Goal: Find specific page/section: Find specific page/section

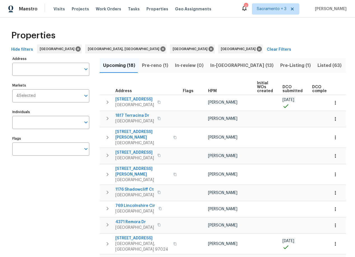
click at [211, 67] on span "In-[GEOGRAPHIC_DATA] (13)" at bounding box center [241, 66] width 63 height 8
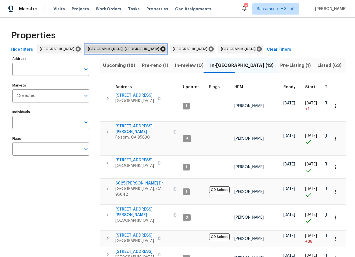
click at [160, 50] on icon at bounding box center [162, 48] width 5 height 5
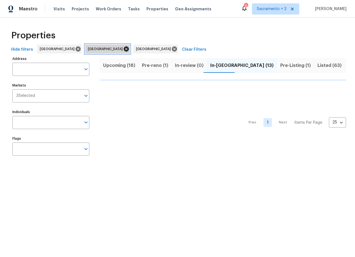
click at [124, 49] on icon at bounding box center [126, 48] width 5 height 5
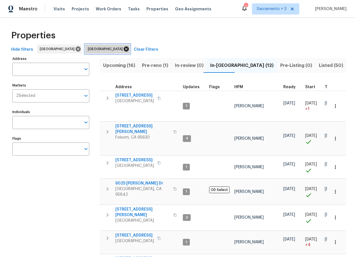
click at [124, 48] on icon at bounding box center [126, 48] width 5 height 5
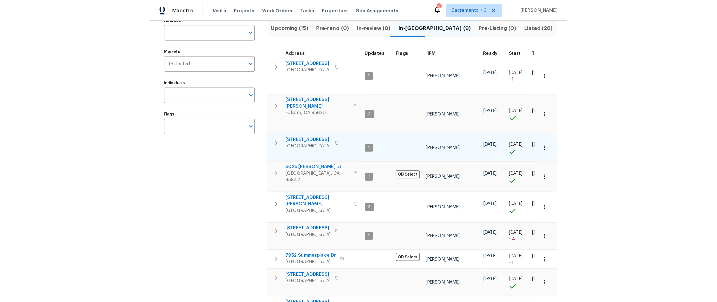
scroll to position [43, 0]
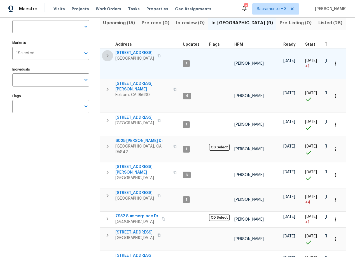
click at [109, 55] on icon "button" at bounding box center [107, 55] width 7 height 7
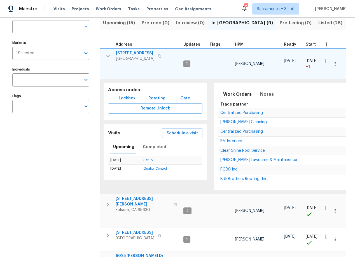
click at [109, 55] on icon "button" at bounding box center [108, 56] width 7 height 7
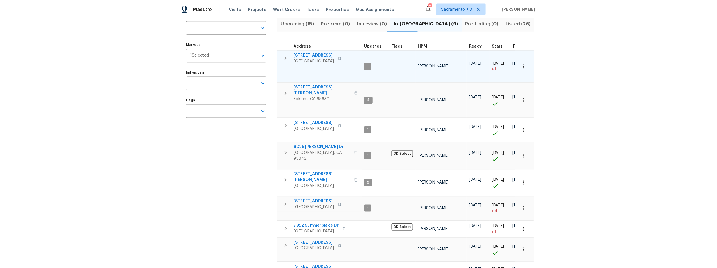
scroll to position [0, 0]
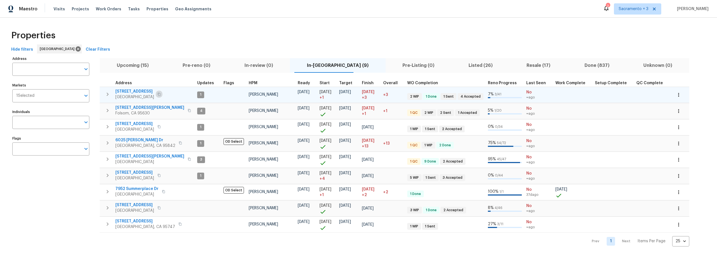
click at [161, 94] on icon "button" at bounding box center [158, 94] width 3 height 3
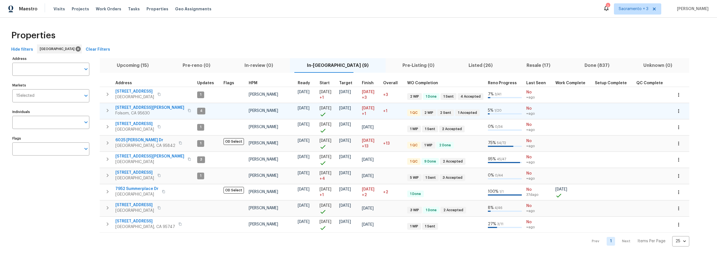
click at [122, 108] on span "[STREET_ADDRESS][PERSON_NAME]" at bounding box center [149, 108] width 69 height 6
click at [188, 111] on icon "button" at bounding box center [189, 110] width 3 height 3
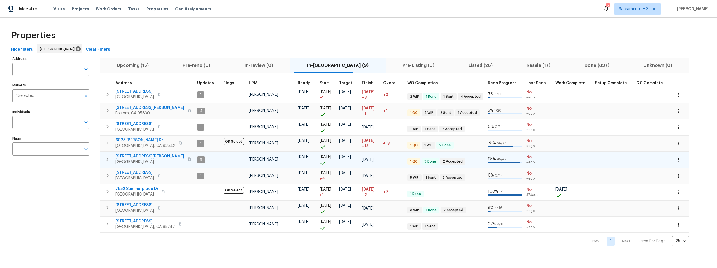
click at [188, 158] on icon "button" at bounding box center [189, 159] width 3 height 3
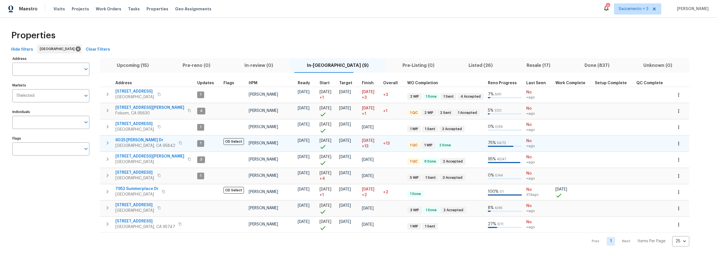
click at [179, 143] on icon "button" at bounding box center [180, 142] width 3 height 3
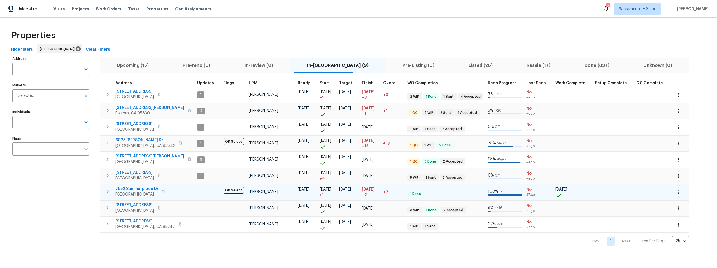
click at [165, 191] on icon "button" at bounding box center [163, 191] width 3 height 3
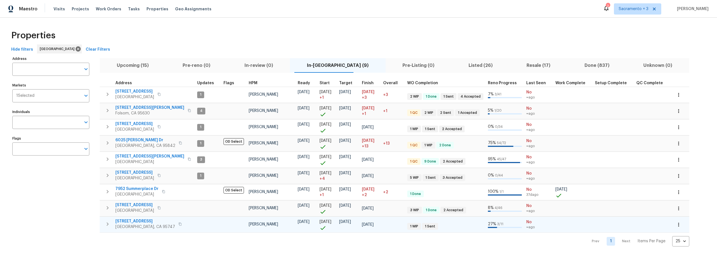
click at [178, 224] on icon "button" at bounding box center [179, 224] width 3 height 3
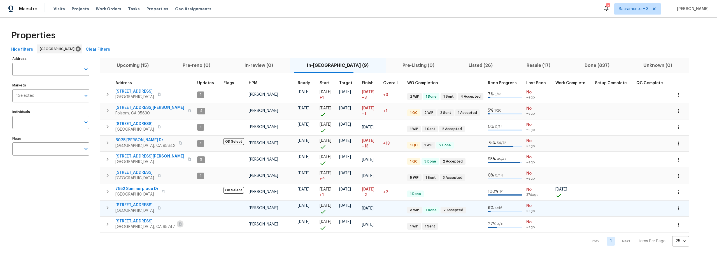
click at [161, 208] on icon "button" at bounding box center [158, 207] width 3 height 3
click at [140, 64] on span "Upcoming (15)" at bounding box center [132, 66] width 59 height 8
click at [165, 64] on button "Pre-reno (0)" at bounding box center [196, 65] width 62 height 15
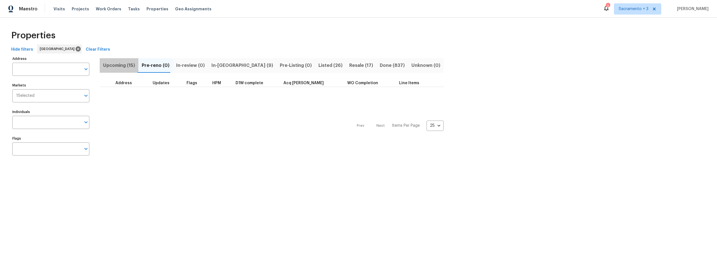
click at [127, 66] on span "Upcoming (15)" at bounding box center [119, 66] width 32 height 8
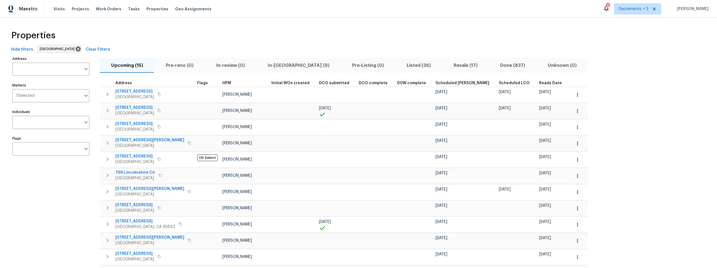
click at [355, 82] on span "Ready Date" at bounding box center [550, 83] width 23 height 4
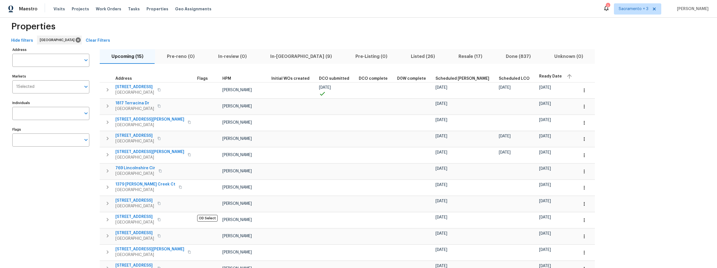
scroll to position [10, 0]
click at [270, 54] on span "In-[GEOGRAPHIC_DATA] (9)" at bounding box center [301, 56] width 78 height 8
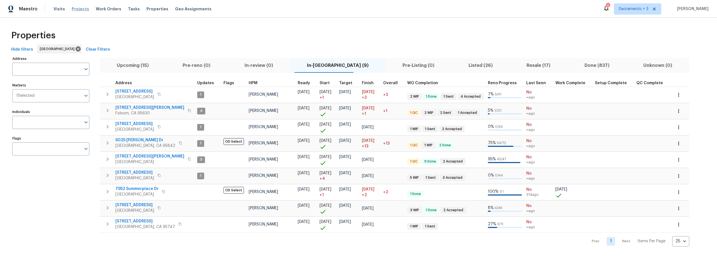
click at [81, 10] on span "Projects" at bounding box center [80, 9] width 17 height 6
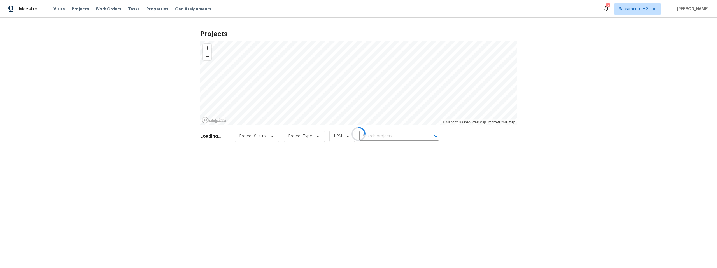
click at [152, 9] on div at bounding box center [358, 134] width 717 height 268
click at [152, 10] on div at bounding box center [358, 134] width 717 height 268
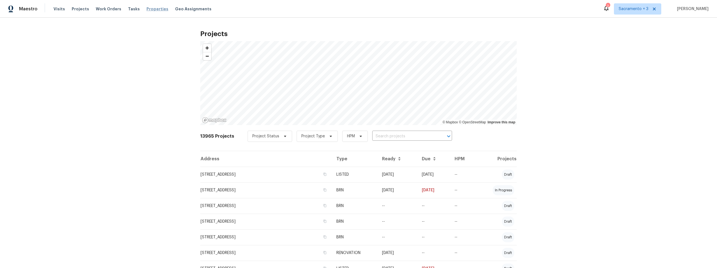
click at [148, 11] on span "Properties" at bounding box center [157, 9] width 22 height 6
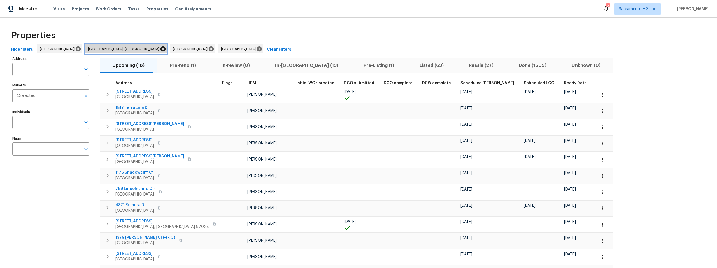
click at [160, 49] on icon at bounding box center [163, 49] width 6 height 6
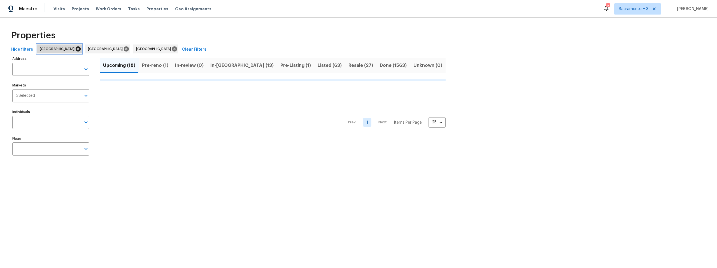
click at [75, 48] on icon at bounding box center [78, 49] width 6 height 6
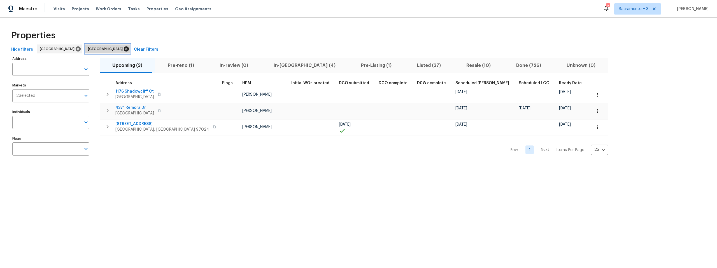
click at [124, 49] on icon at bounding box center [126, 48] width 5 height 5
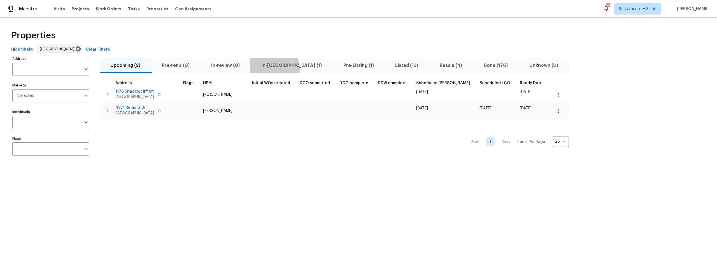
click at [275, 68] on span "In-[GEOGRAPHIC_DATA] (1)" at bounding box center [291, 66] width 75 height 8
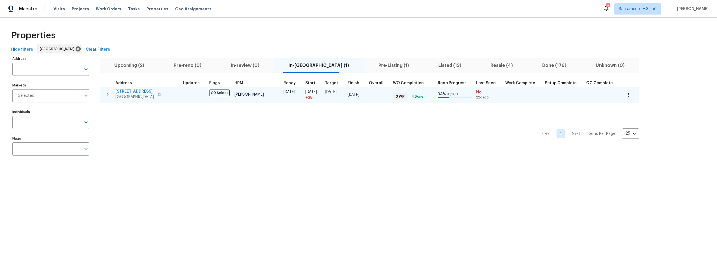
click at [158, 95] on icon "button" at bounding box center [158, 94] width 3 height 3
click at [157, 95] on icon "button" at bounding box center [158, 94] width 3 height 3
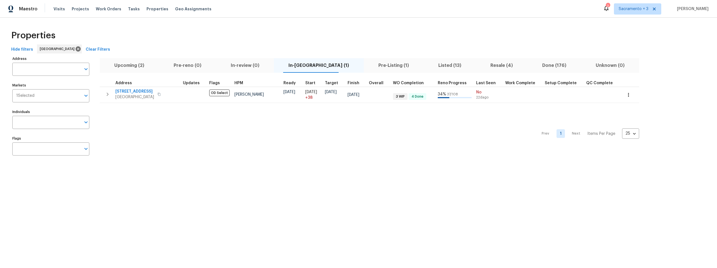
click at [355, 65] on span "Pre-Listing (1)" at bounding box center [393, 66] width 53 height 8
click at [355, 65] on span "Unknown (0)" at bounding box center [610, 66] width 52 height 8
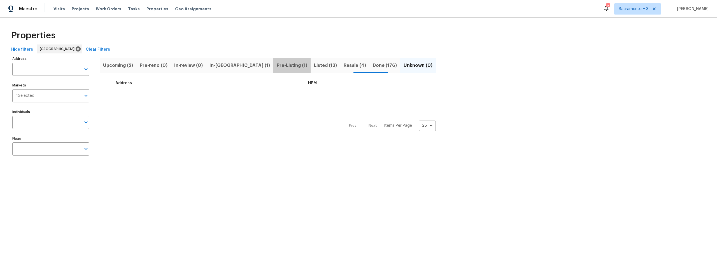
click at [277, 67] on span "Pre-Listing (1)" at bounding box center [292, 66] width 31 height 8
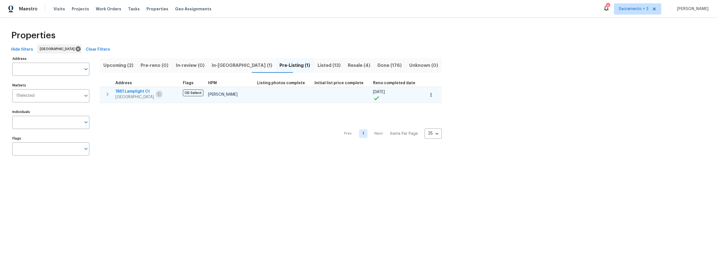
click at [161, 93] on icon "button" at bounding box center [158, 94] width 3 height 3
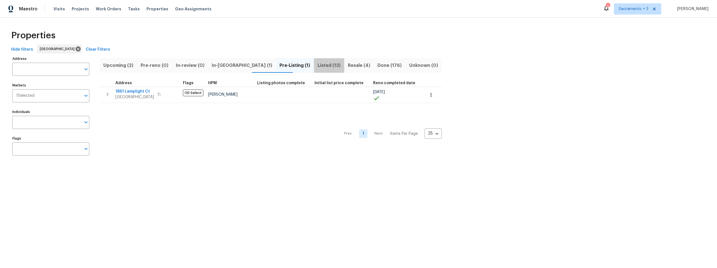
click at [317, 67] on span "Listed (13)" at bounding box center [329, 66] width 24 height 8
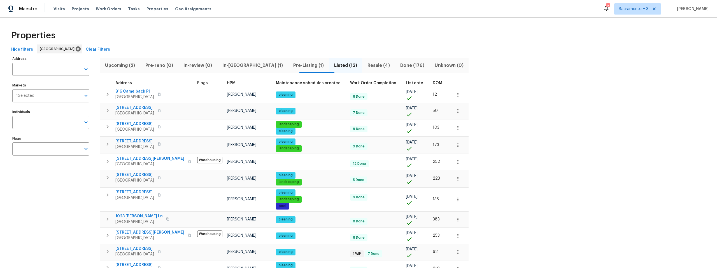
click at [355, 83] on span "DOM" at bounding box center [438, 83] width 10 height 4
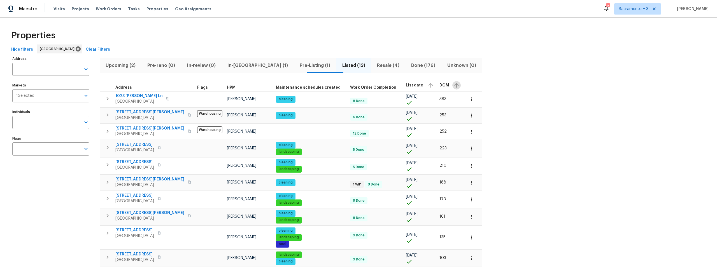
click at [355, 86] on icon "button" at bounding box center [456, 85] width 7 height 7
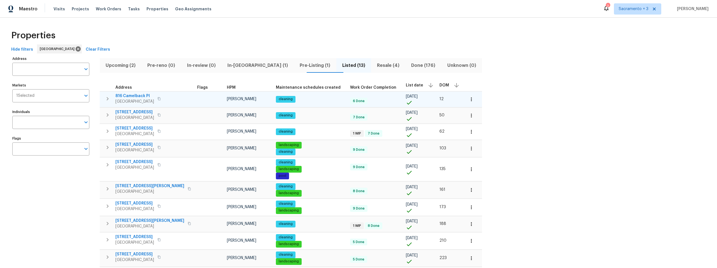
click at [162, 98] on button "button" at bounding box center [159, 99] width 7 height 8
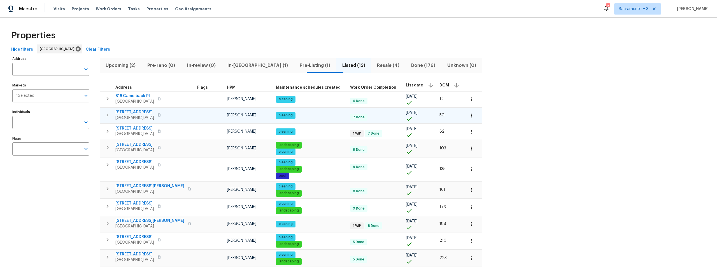
click at [161, 116] on icon "button" at bounding box center [158, 114] width 3 height 3
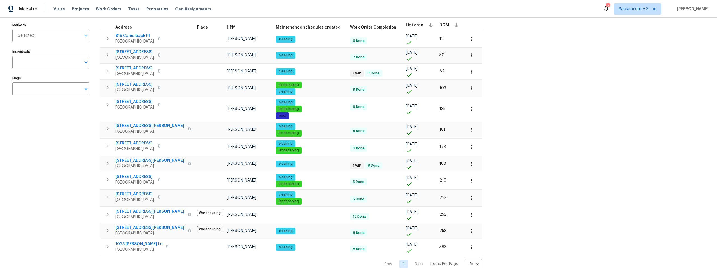
scroll to position [74, 0]
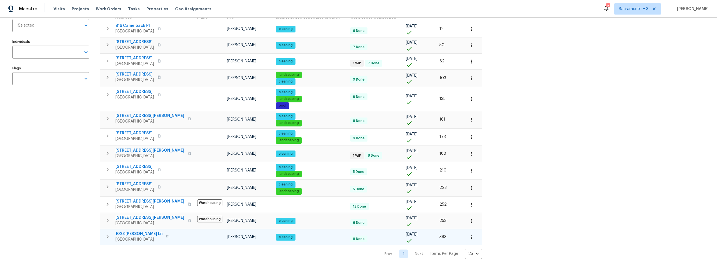
click at [166, 235] on icon "button" at bounding box center [167, 236] width 3 height 3
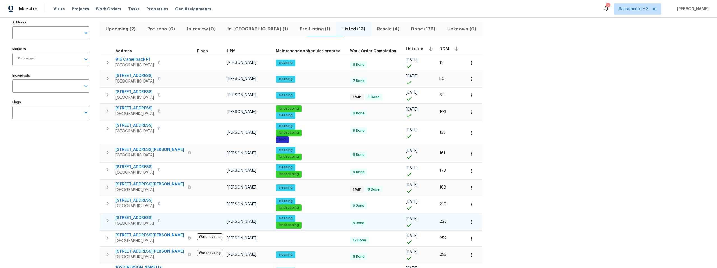
scroll to position [36, 0]
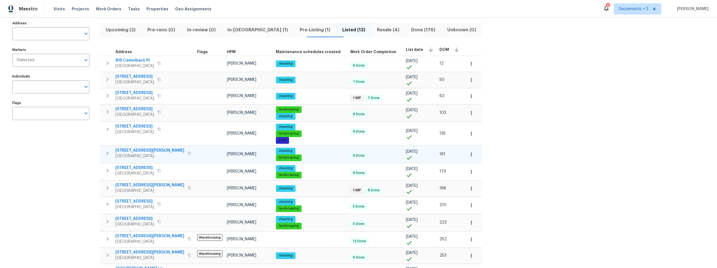
click at [188, 154] on icon "button" at bounding box center [189, 153] width 3 height 3
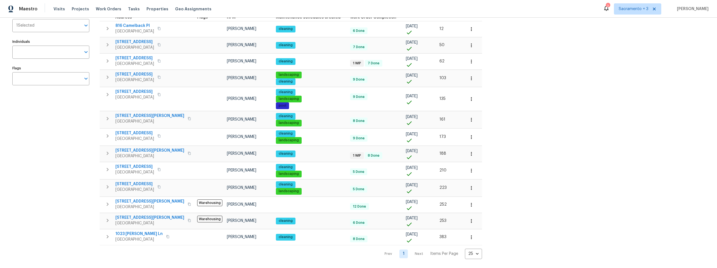
scroll to position [74, 0]
click at [188, 203] on icon "button" at bounding box center [189, 204] width 3 height 3
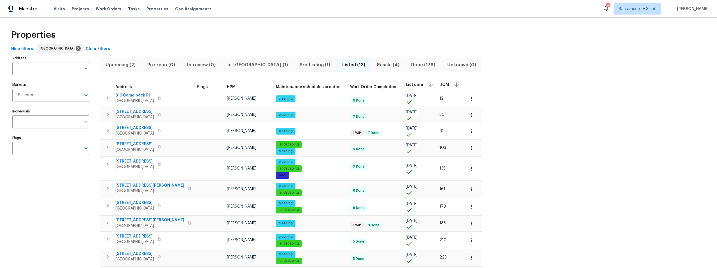
scroll to position [0, 0]
click at [244, 66] on span "In-[GEOGRAPHIC_DATA] (1)" at bounding box center [258, 66] width 66 height 8
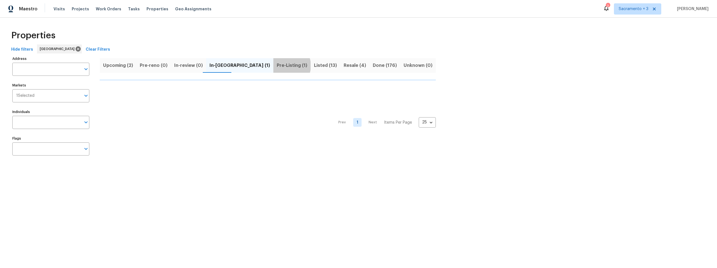
click at [277, 66] on span "Pre-Listing (1)" at bounding box center [292, 66] width 31 height 8
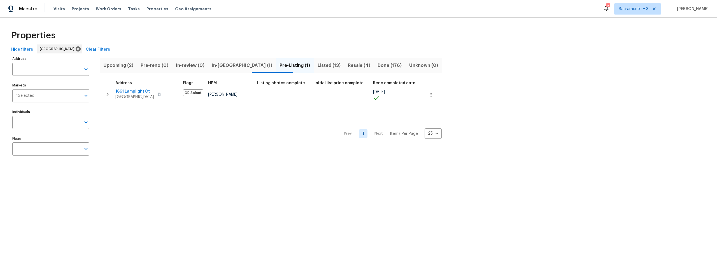
click at [228, 65] on span "In-[GEOGRAPHIC_DATA] (1)" at bounding box center [241, 66] width 61 height 8
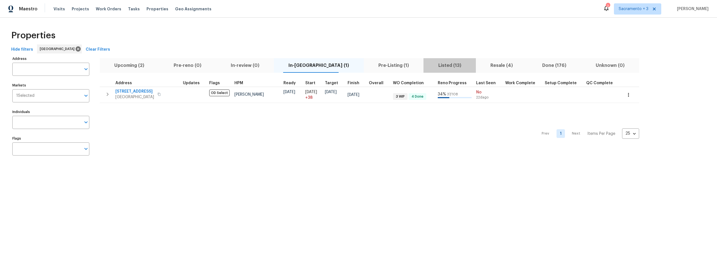
click at [355, 67] on span "Listed (13)" at bounding box center [450, 66] width 46 height 8
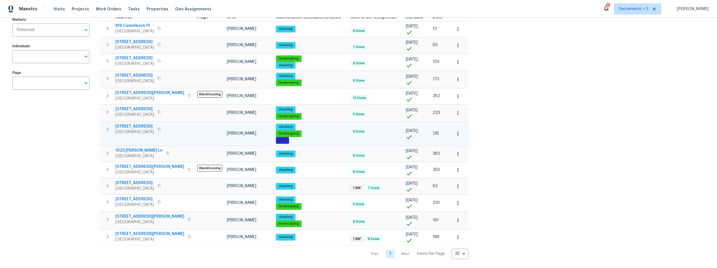
scroll to position [70, 0]
